Goal: Task Accomplishment & Management: Complete application form

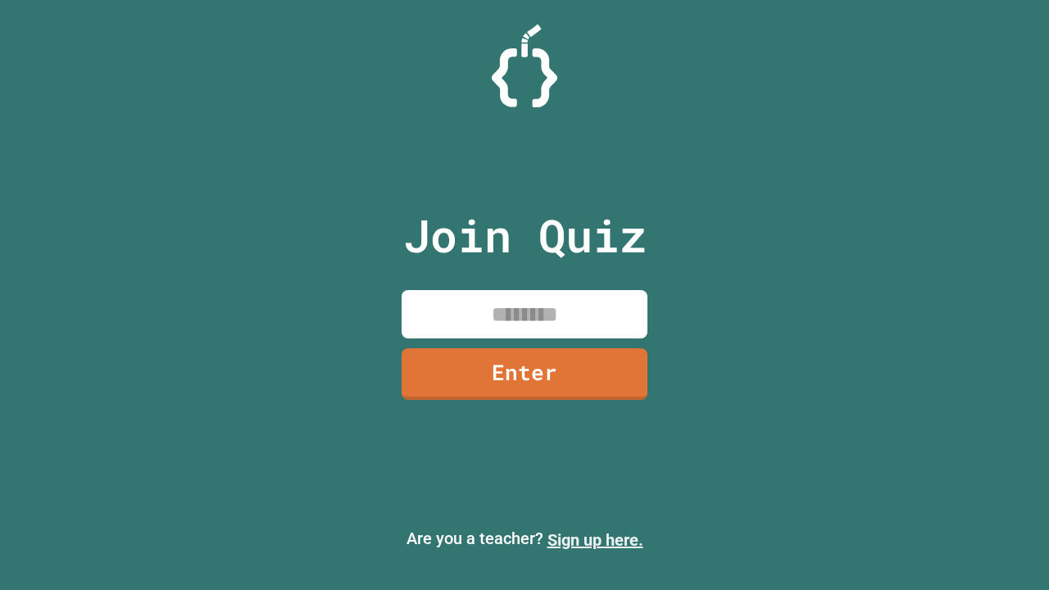
click at [595, 540] on link "Sign up here." at bounding box center [596, 540] width 96 height 20
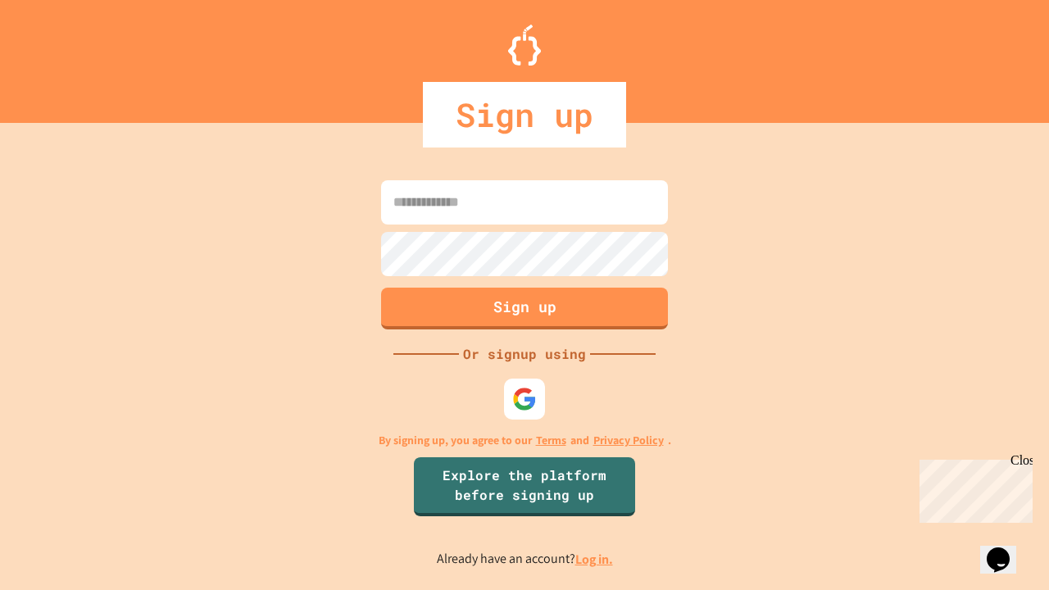
click at [595, 559] on link "Log in." at bounding box center [594, 559] width 38 height 17
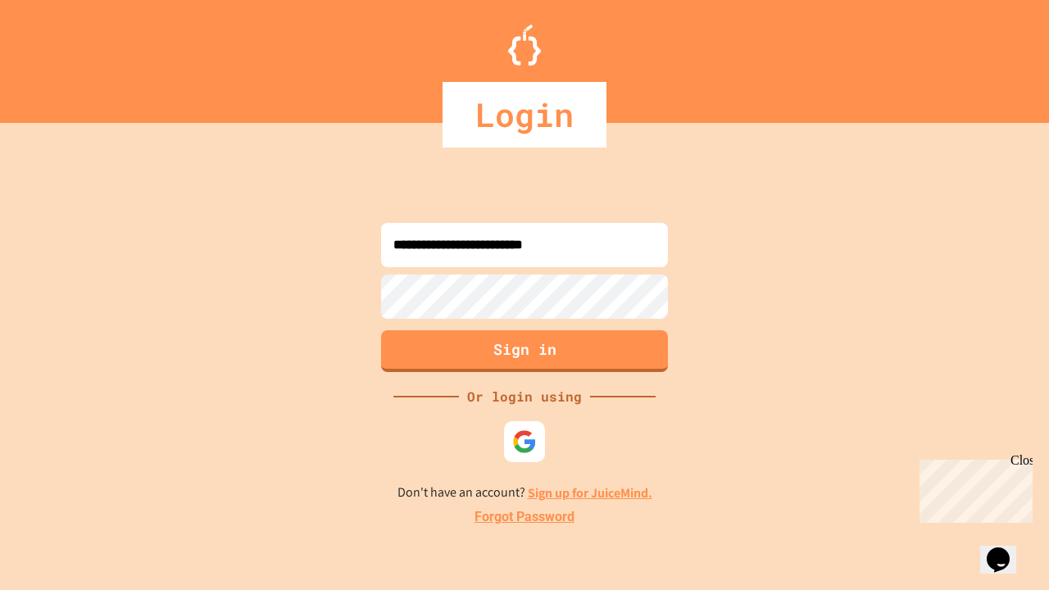
type input "**********"
